Goal: Task Accomplishment & Management: Complete application form

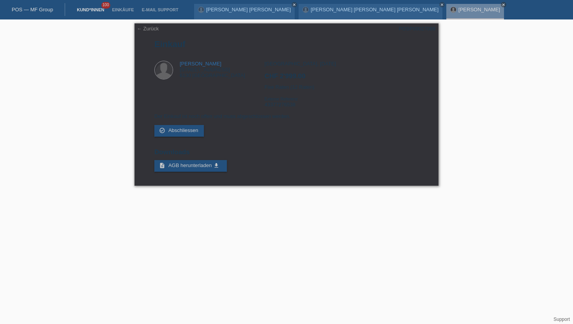
click at [85, 10] on link "Kund*innen" at bounding box center [90, 9] width 35 height 5
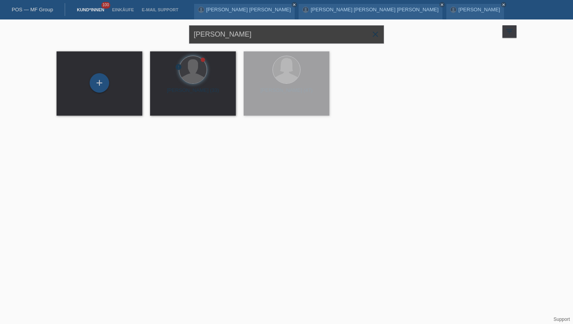
click at [261, 39] on input "[PERSON_NAME]" at bounding box center [286, 34] width 195 height 18
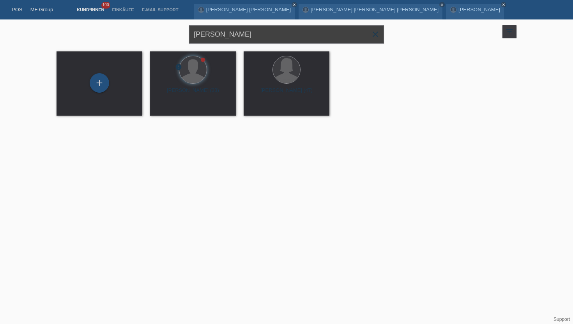
click at [261, 39] on input "zumsteg" at bounding box center [286, 34] width 195 height 18
type input "Daniel hintermann"
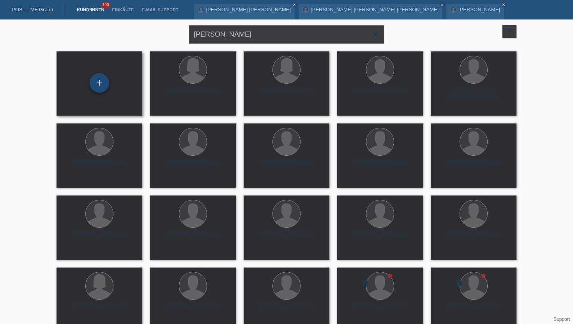
click at [101, 84] on div "+" at bounding box center [99, 82] width 19 height 19
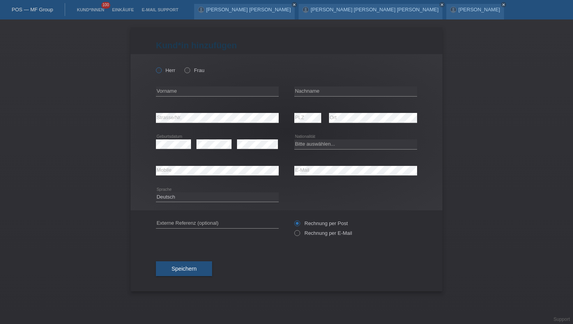
click at [162, 70] on label "Herr" at bounding box center [165, 70] width 19 height 6
click at [161, 70] on input "Herr" at bounding box center [158, 69] width 5 height 5
radio input "true"
click at [162, 70] on label "Herr" at bounding box center [165, 70] width 19 height 6
click at [161, 70] on input "Herr" at bounding box center [158, 69] width 5 height 5
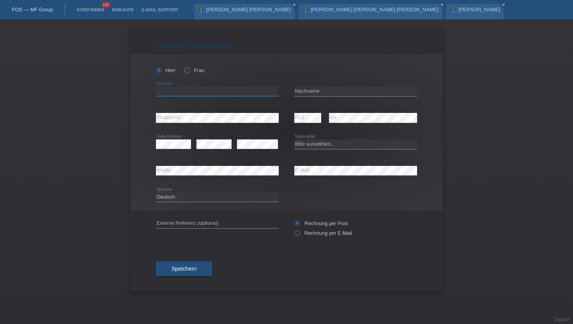
click at [176, 89] on input "text" at bounding box center [217, 91] width 123 height 10
type input "[PERSON_NAME]"
click at [306, 93] on input "text" at bounding box center [355, 91] width 123 height 10
type input "Hintermann"
click at [197, 113] on div "error Strasse/Nr." at bounding box center [217, 118] width 123 height 26
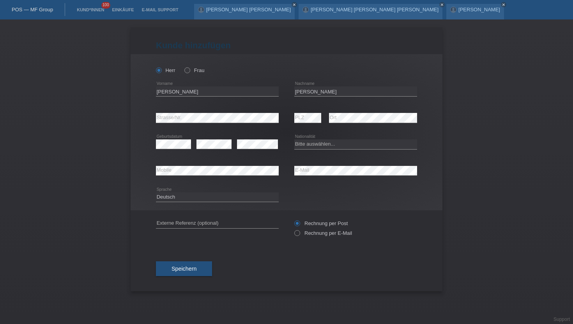
click at [197, 113] on div "error Strasse/Nr." at bounding box center [217, 118] width 123 height 26
click at [341, 145] on select "Bitte auswählen... Schweiz Deutschland Liechtenstein Österreich ------------ Af…" at bounding box center [355, 143] width 123 height 9
select select "CH"
click at [294, 140] on select "Bitte auswählen... Schweiz Deutschland Liechtenstein Österreich ------------ Af…" at bounding box center [355, 143] width 123 height 9
click at [254, 197] on select "Deutsch Français Italiano English" at bounding box center [217, 196] width 123 height 9
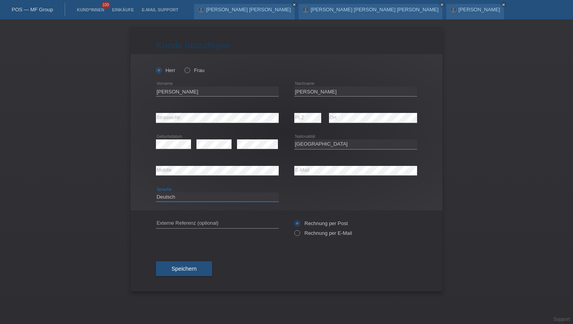
select select "fr"
click at [156, 192] on select "Deutsch Français Italiano English" at bounding box center [217, 196] width 123 height 9
click at [328, 241] on div "Rechnung per Post Rechnung per E-Mail" at bounding box center [355, 228] width 123 height 36
click at [329, 236] on label "Rechnung per E-Mail" at bounding box center [323, 233] width 58 height 6
click at [299, 236] on input "Rechnung per E-Mail" at bounding box center [296, 235] width 5 height 10
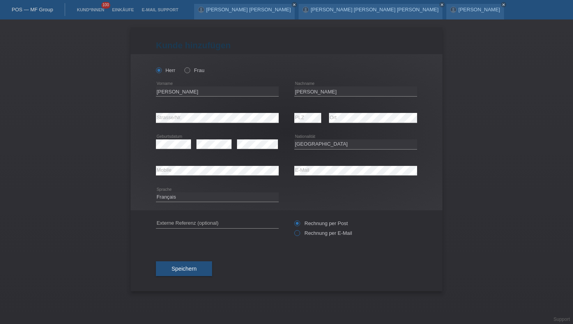
radio input "true"
click at [180, 268] on span "Speichern" at bounding box center [183, 269] width 25 height 6
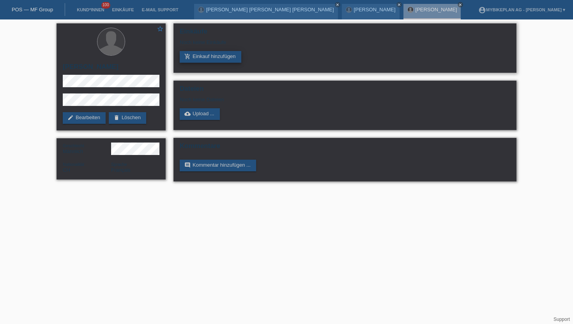
click at [214, 58] on link "add_shopping_cart Einkauf hinzufügen" at bounding box center [211, 57] width 62 height 12
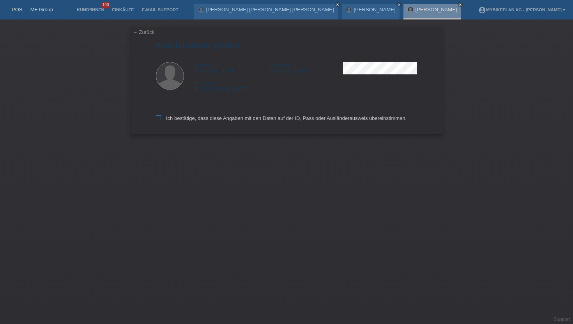
click at [164, 118] on label "Ich bestätige, dass diese Angaben mit den Daten auf der ID, Pass oder Ausländer…" at bounding box center [281, 118] width 250 height 6
click at [161, 118] on input "Ich bestätige, dass diese Angaben mit den Daten auf der ID, Pass oder Ausländer…" at bounding box center [158, 117] width 5 height 5
checkbox input "true"
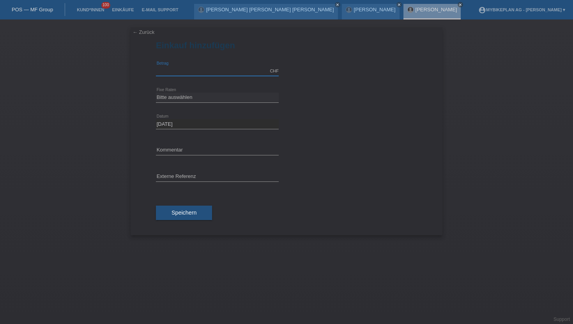
click at [188, 70] on input "text" at bounding box center [217, 71] width 123 height 10
type input "3999.00"
click at [182, 93] on select "Bitte auswählen 6 Raten 12 Raten 18 Raten 24 Raten 36 Raten 48 Raten" at bounding box center [217, 97] width 123 height 9
select select "487"
click at [156, 93] on select "Bitte auswählen 6 Raten 12 Raten 18 Raten 24 Raten 36 Raten 48 Raten" at bounding box center [217, 97] width 123 height 9
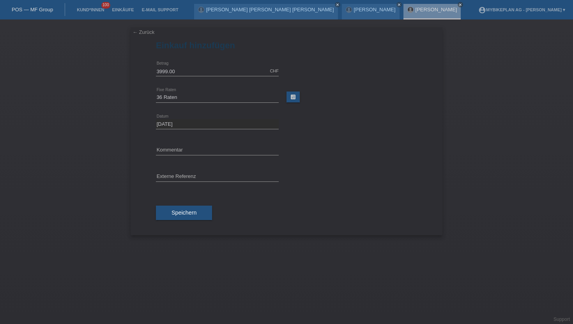
click at [180, 171] on div "error Externe Referenz" at bounding box center [217, 177] width 123 height 26
click at [178, 173] on input "text" at bounding box center [217, 177] width 123 height 10
paste input "43402756256"
type input "43402756256"
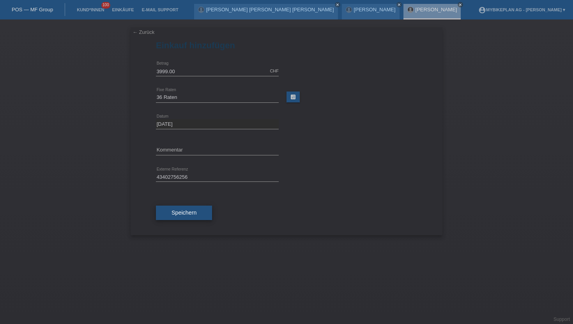
click at [192, 218] on button "Speichern" at bounding box center [184, 213] width 56 height 15
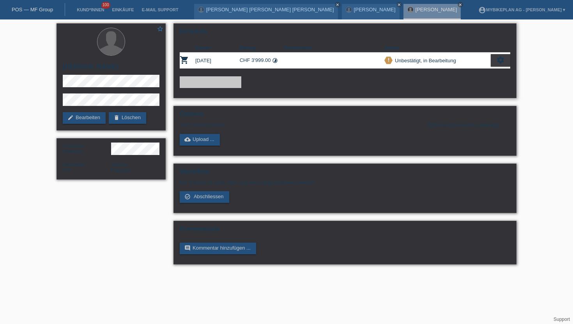
click at [496, 60] on icon "settings" at bounding box center [500, 60] width 9 height 9
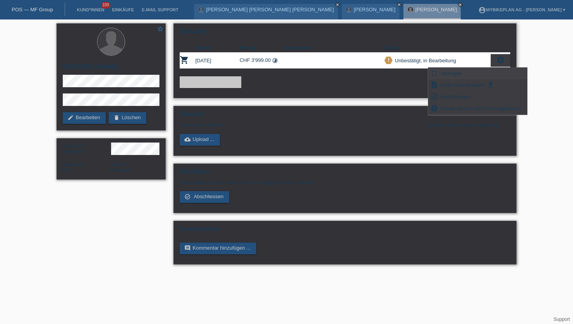
click at [453, 75] on span "Anzeigen" at bounding box center [450, 73] width 23 height 9
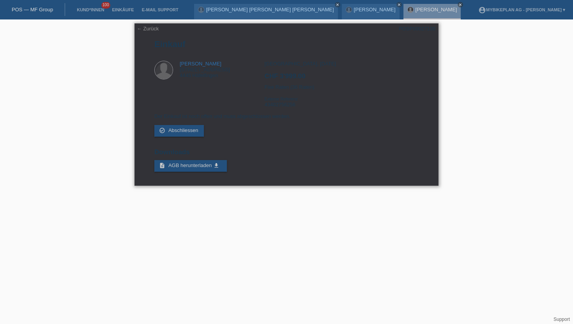
click at [421, 26] on div "POSP00027100" at bounding box center [416, 29] width 37 height 6
copy div "POSP00027100"
click at [276, 106] on div "[GEOGRAPHIC_DATA], [DATE] CHF 3'999.00 Fixe Raten (36 Raten) Externe Referenz 4…" at bounding box center [341, 87] width 154 height 53
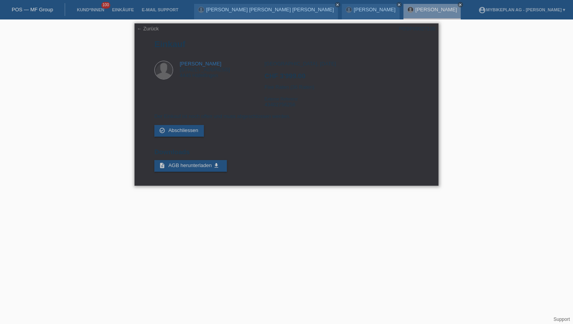
copy div "43402756256"
click at [303, 87] on div "[GEOGRAPHIC_DATA], [DATE] CHF 3'999.00 Fixe Raten (36 Raten) Externe Referenz 4…" at bounding box center [341, 87] width 154 height 53
click at [289, 89] on div "[GEOGRAPHIC_DATA], [DATE] CHF 3'999.00 Fixe Raten (36 Raten) Externe Referenz 4…" at bounding box center [341, 87] width 154 height 53
click at [294, 88] on div "Zürich, 05.09.2025 CHF 3'999.00 Fixe Raten (36 Raten) Externe Referenz 43402756…" at bounding box center [341, 87] width 154 height 53
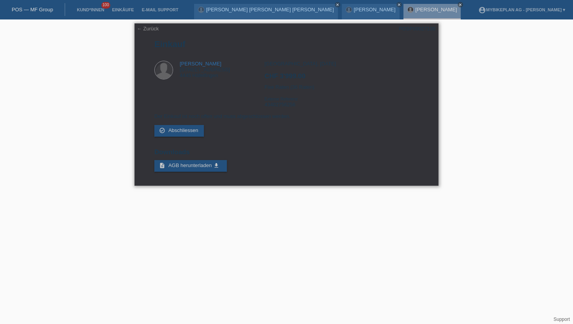
click at [294, 88] on div "Zürich, 05.09.2025 CHF 3'999.00 Fixe Raten (36 Raten) Externe Referenz 43402756…" at bounding box center [341, 87] width 154 height 53
click at [282, 101] on span "Externe Referenz" at bounding box center [281, 99] width 34 height 5
click at [277, 106] on div "Zürich, 05.09.2025 CHF 3'999.00 Fixe Raten (36 Raten) Externe Referenz 43402756…" at bounding box center [341, 87] width 154 height 53
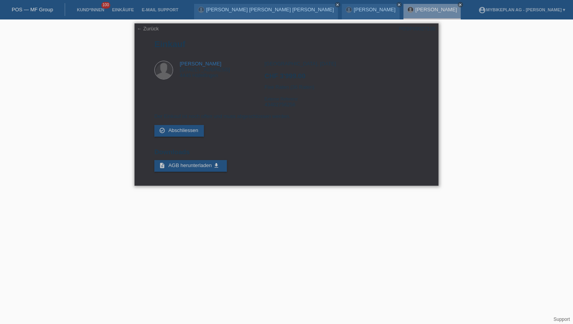
copy div "43402756256"
click at [144, 30] on link "← Zurück" at bounding box center [148, 29] width 22 height 6
click at [145, 30] on link "← Zurück" at bounding box center [148, 29] width 22 height 6
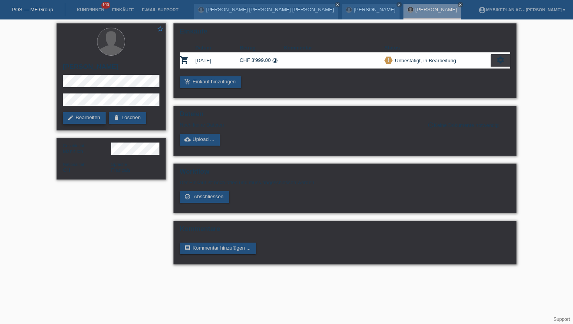
click at [88, 115] on link "edit Bearbeiten" at bounding box center [84, 118] width 43 height 12
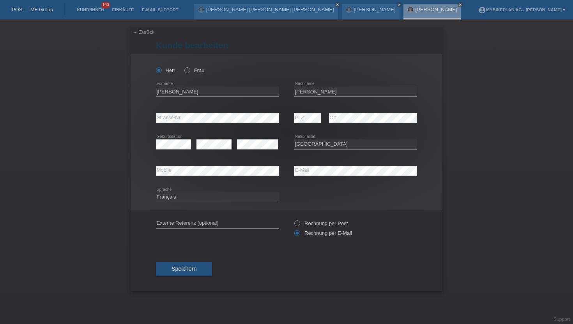
select select "CH"
click at [264, 199] on select "Deutsch Français Italiano English" at bounding box center [217, 196] width 123 height 9
select select "de"
click at [156, 192] on select "Deutsch Français Italiano English" at bounding box center [217, 196] width 123 height 9
click at [194, 268] on span "Speichern" at bounding box center [183, 269] width 25 height 6
